Goal: Book appointment/travel/reservation

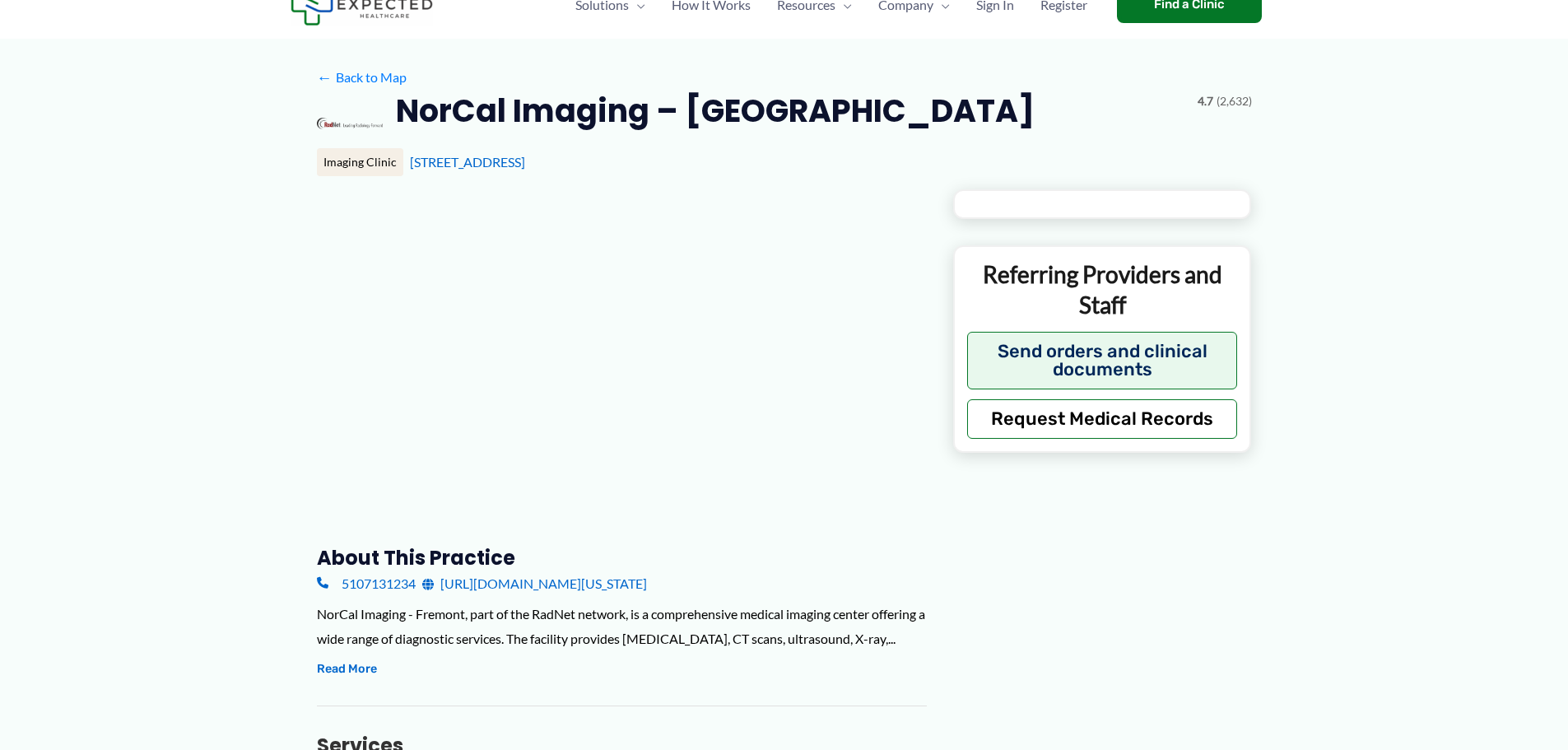
type input "**********"
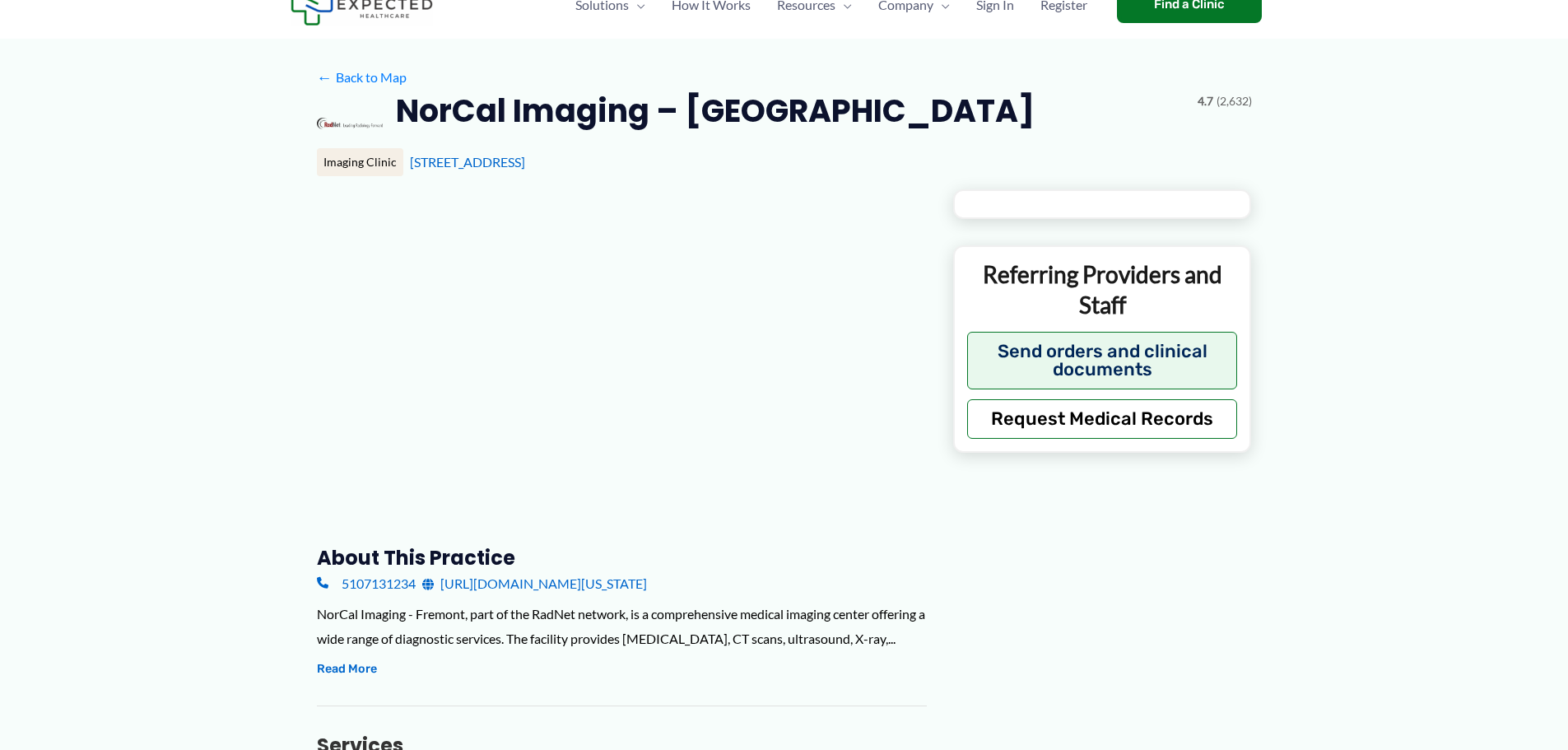
type input "**********"
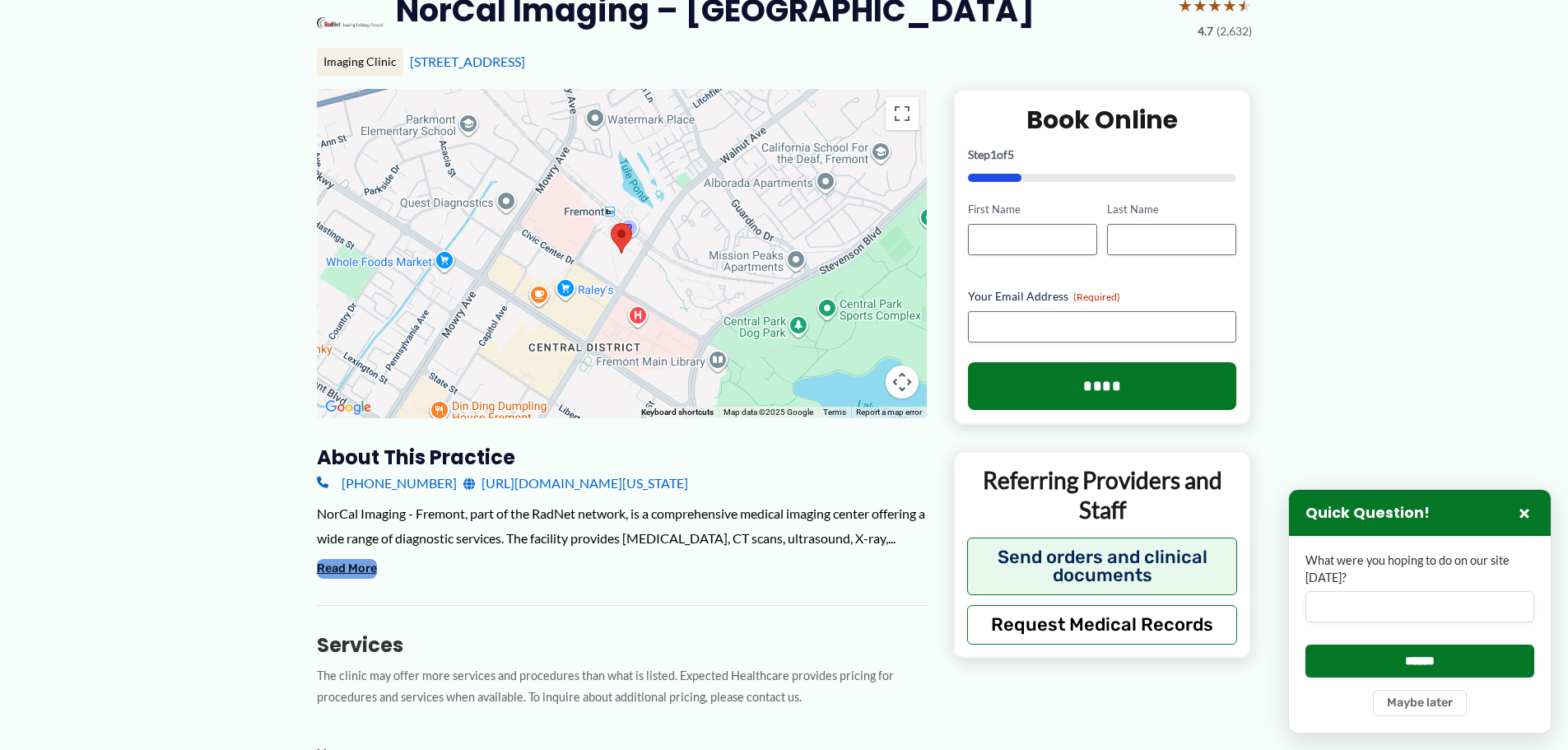
click at [341, 572] on button "Read More" at bounding box center [346, 569] width 60 height 20
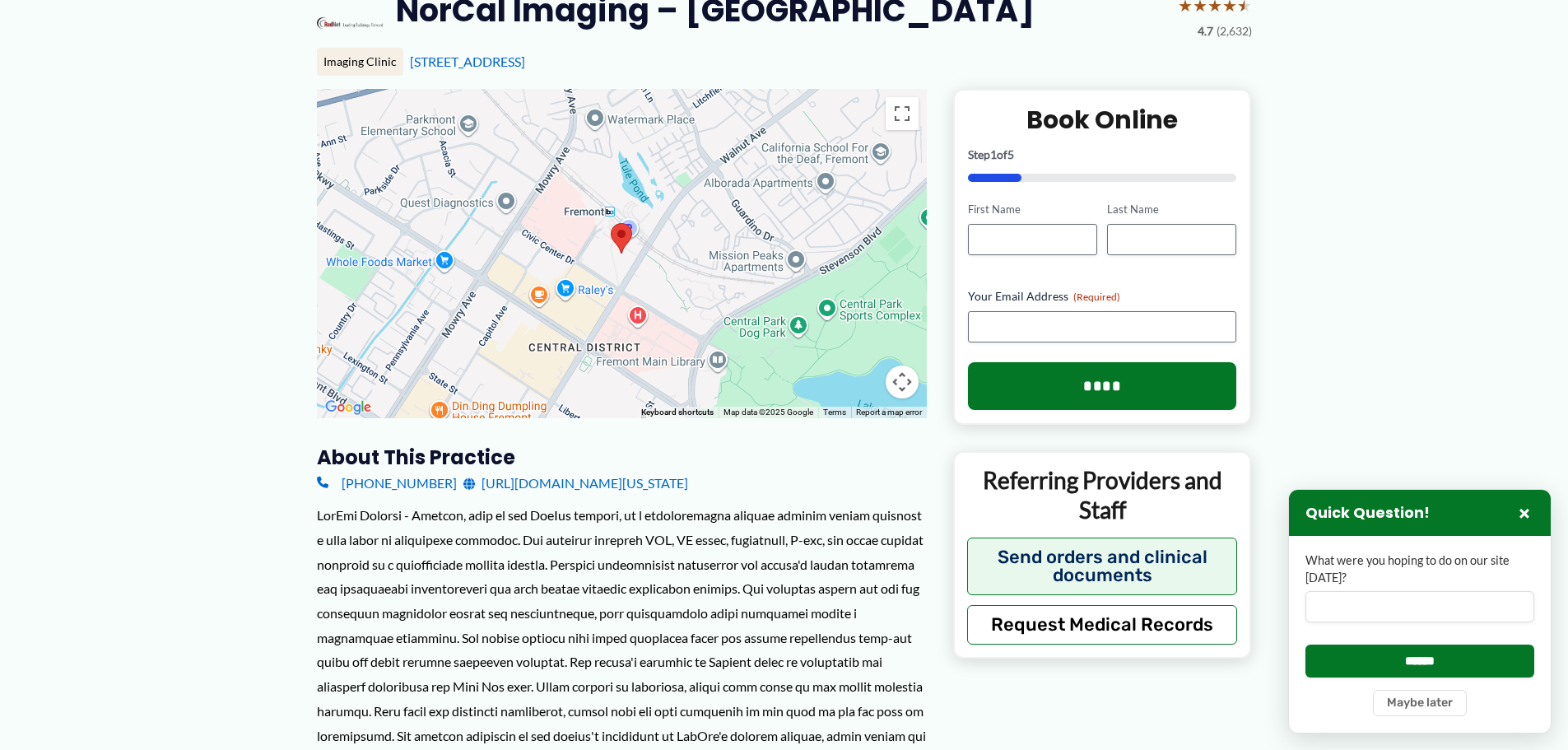
click at [647, 486] on link "[URL][DOMAIN_NAME][US_STATE]" at bounding box center [576, 483] width 225 height 24
